Goal: Information Seeking & Learning: Learn about a topic

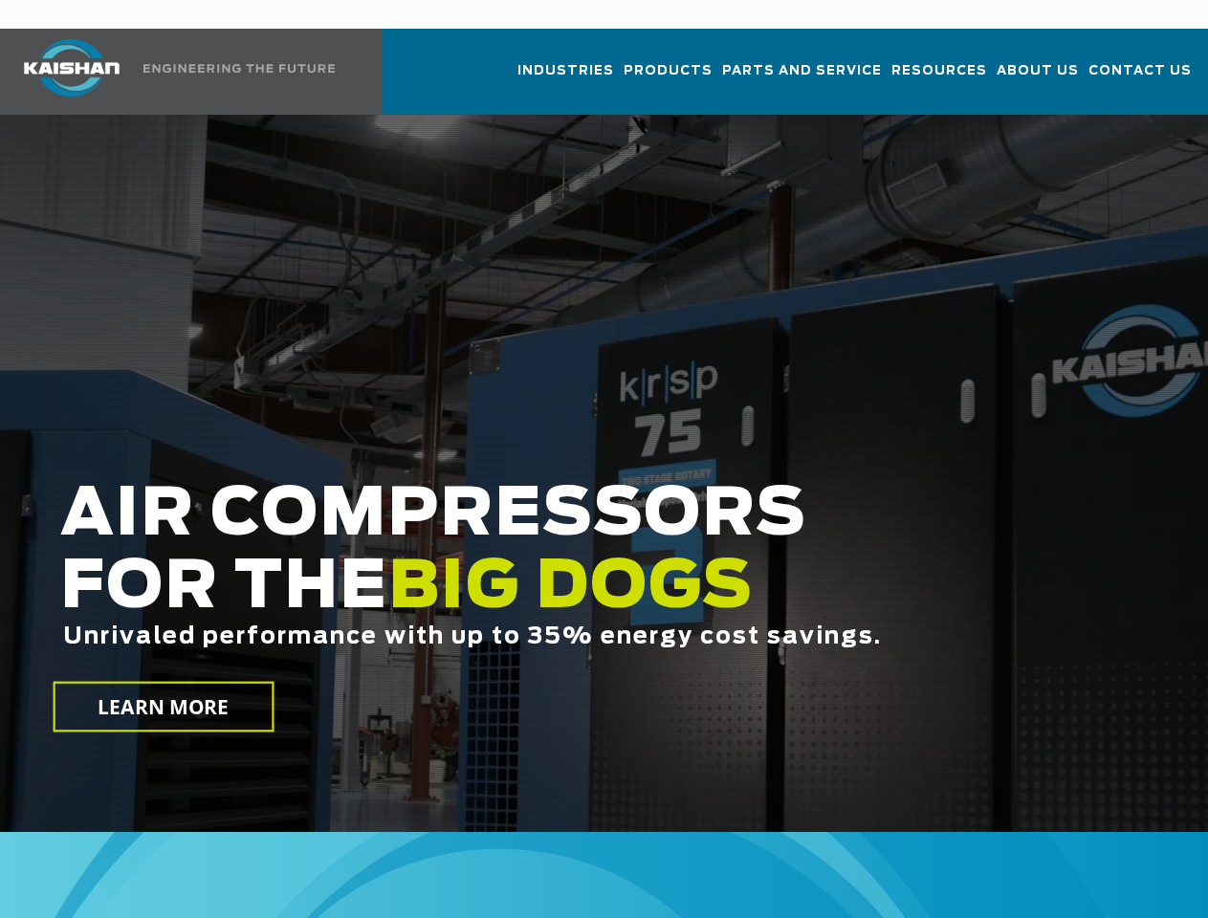
click at [604, 479] on h2 "AIR COMPRESSORS FOR THE BIG DOGS Unrivaled performance with up to 35% energy co…" at bounding box center [511, 594] width 903 height 231
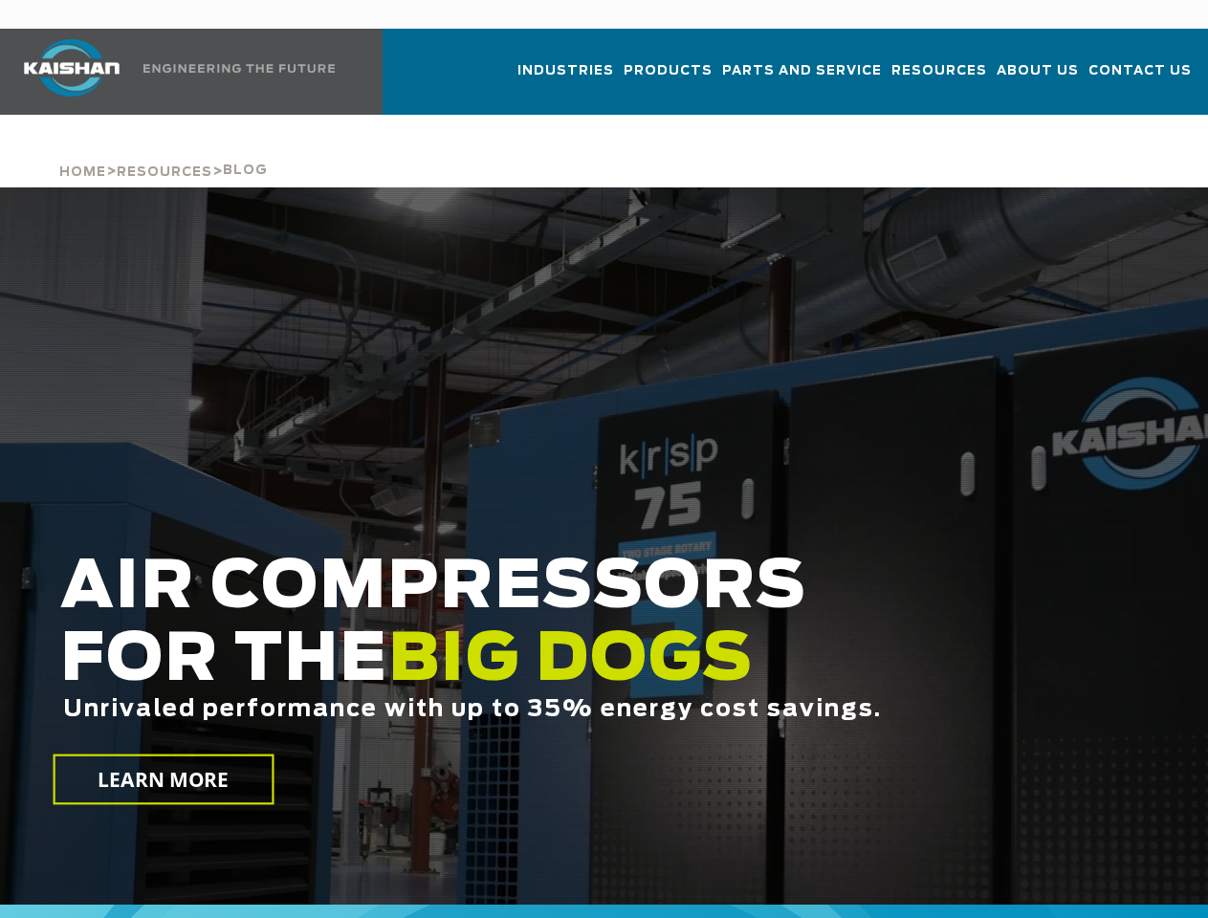
click at [604, 459] on div at bounding box center [604, 545] width 1208 height 717
